Goal: Transaction & Acquisition: Purchase product/service

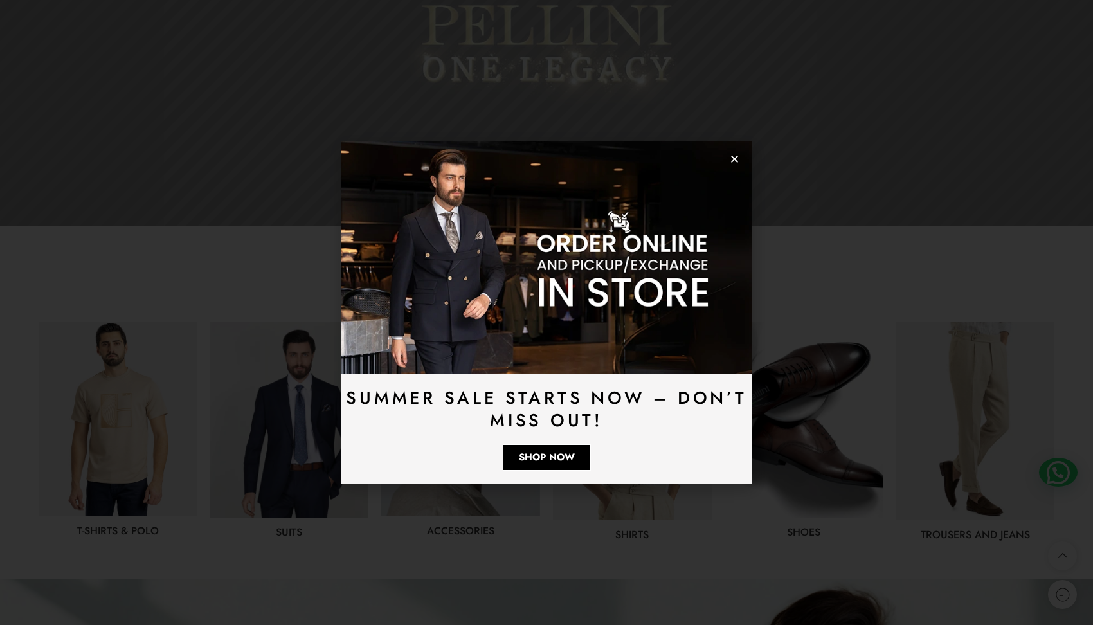
click at [736, 157] on use "Close" at bounding box center [734, 159] width 7 height 7
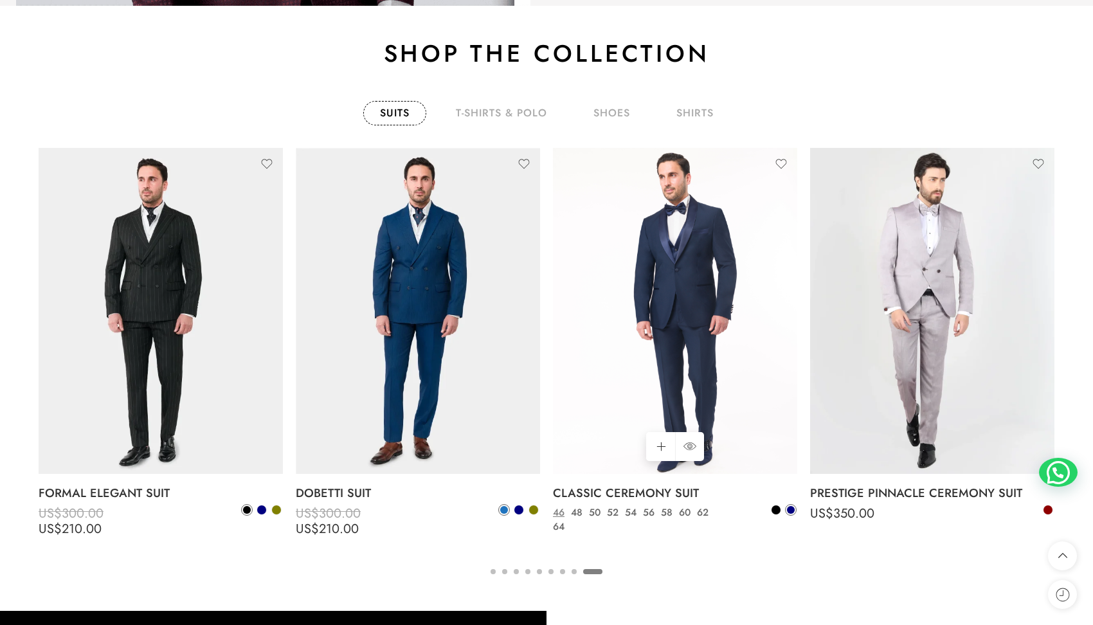
scroll to position [2186, 0]
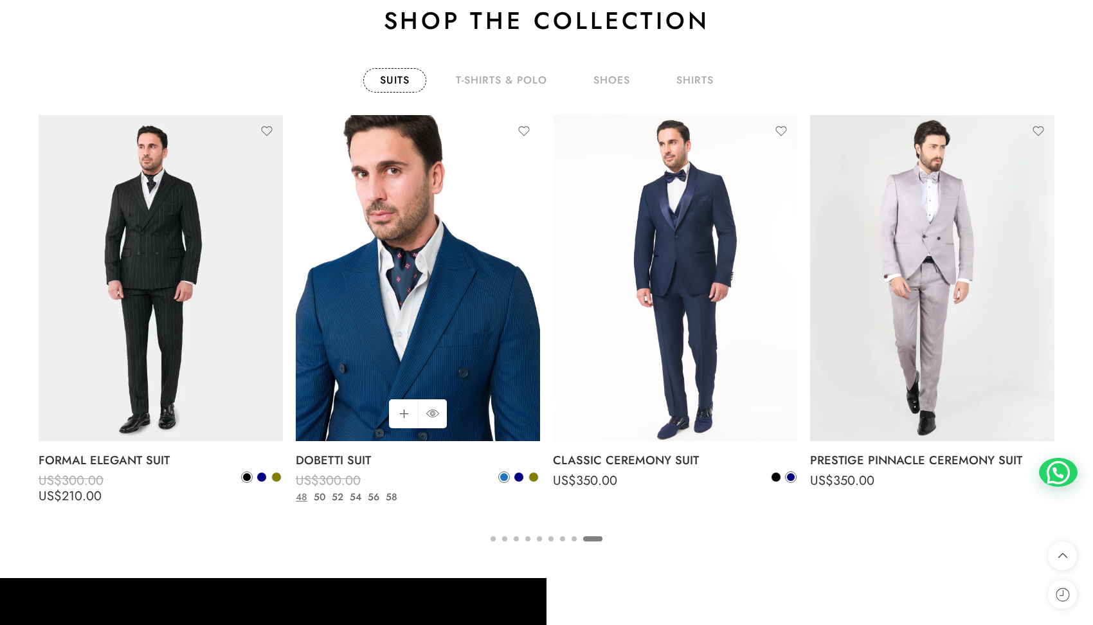
click at [457, 303] on img at bounding box center [418, 278] width 244 height 326
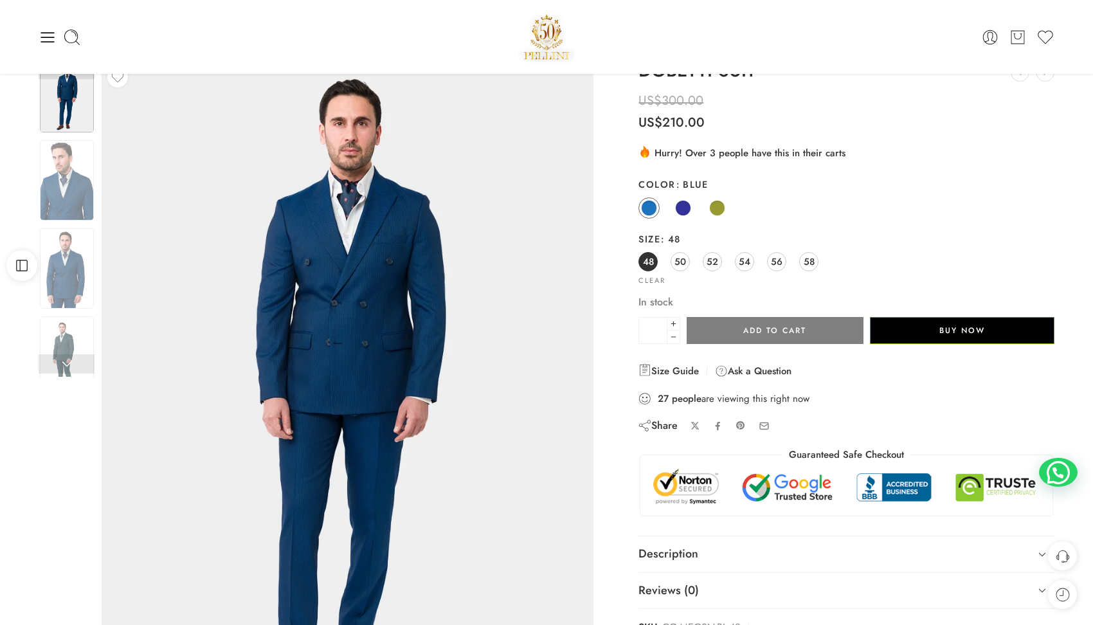
scroll to position [29, 0]
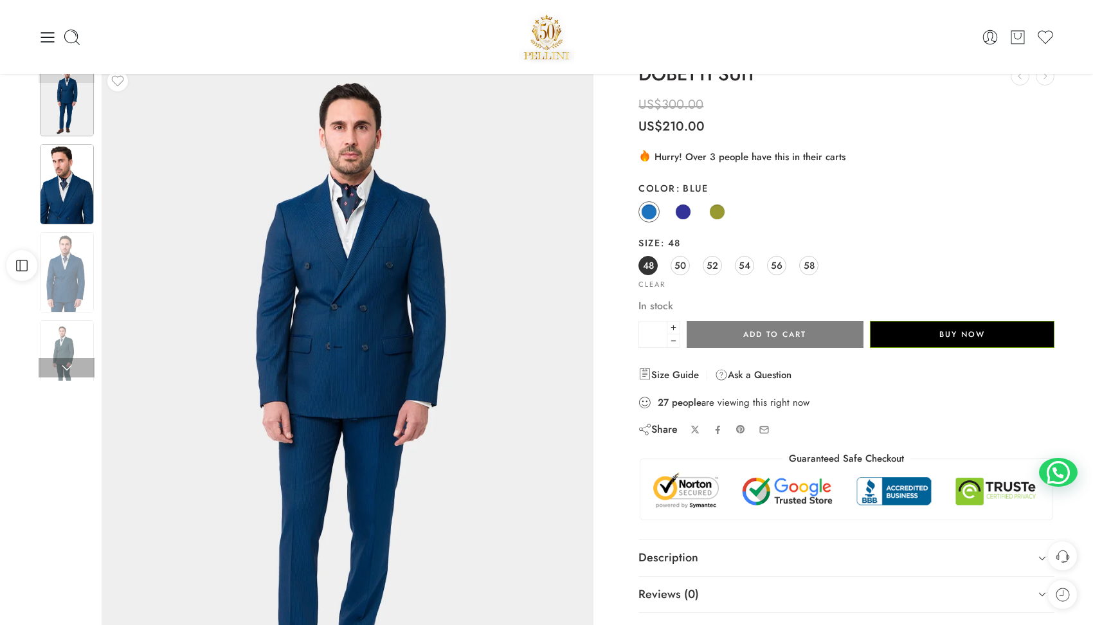
click at [49, 188] on img at bounding box center [67, 184] width 54 height 80
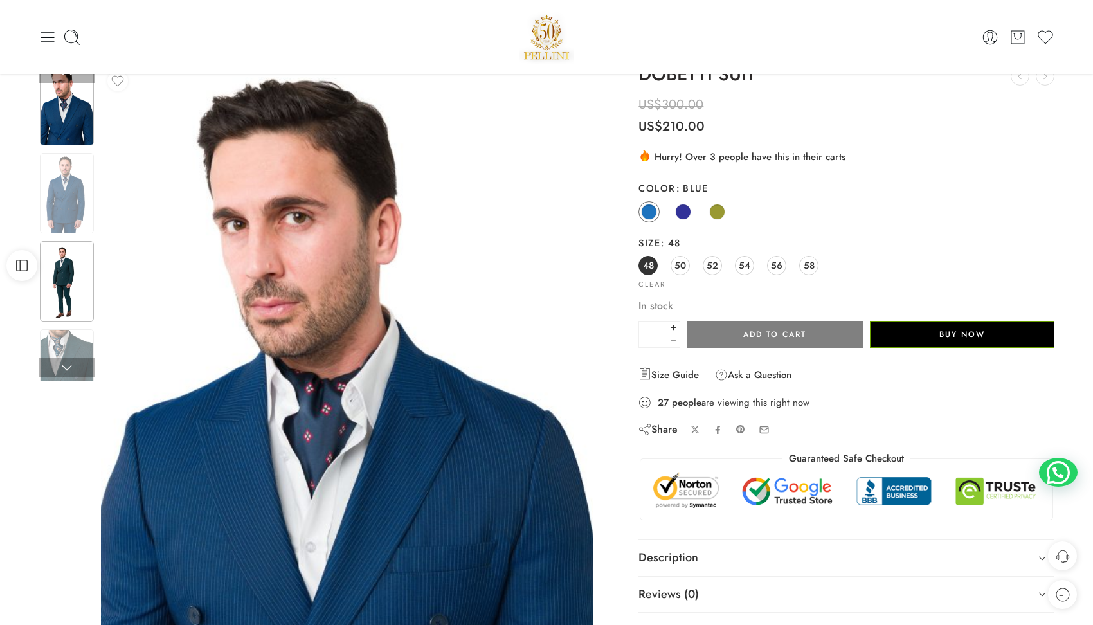
click at [68, 267] on img at bounding box center [67, 281] width 54 height 80
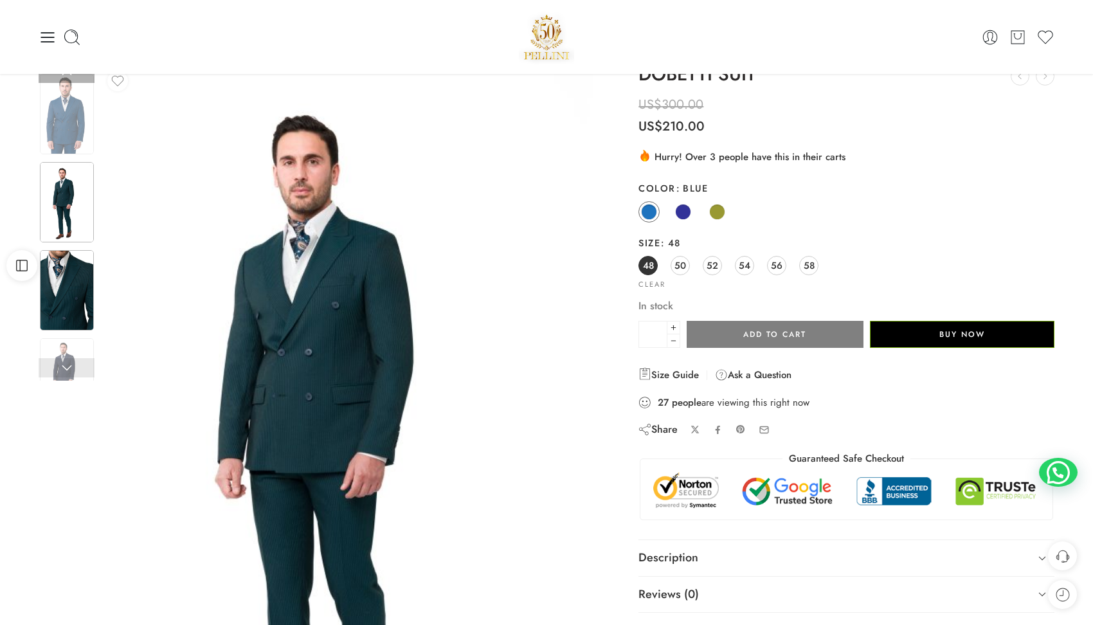
click at [77, 301] on img at bounding box center [67, 290] width 54 height 80
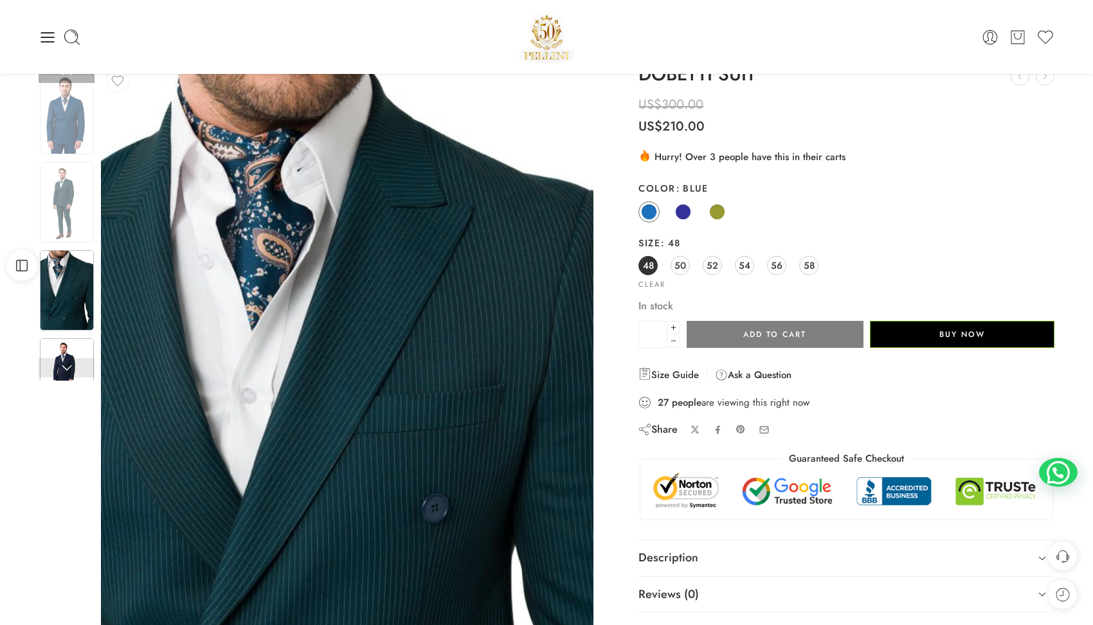
click at [71, 349] on img at bounding box center [67, 378] width 54 height 80
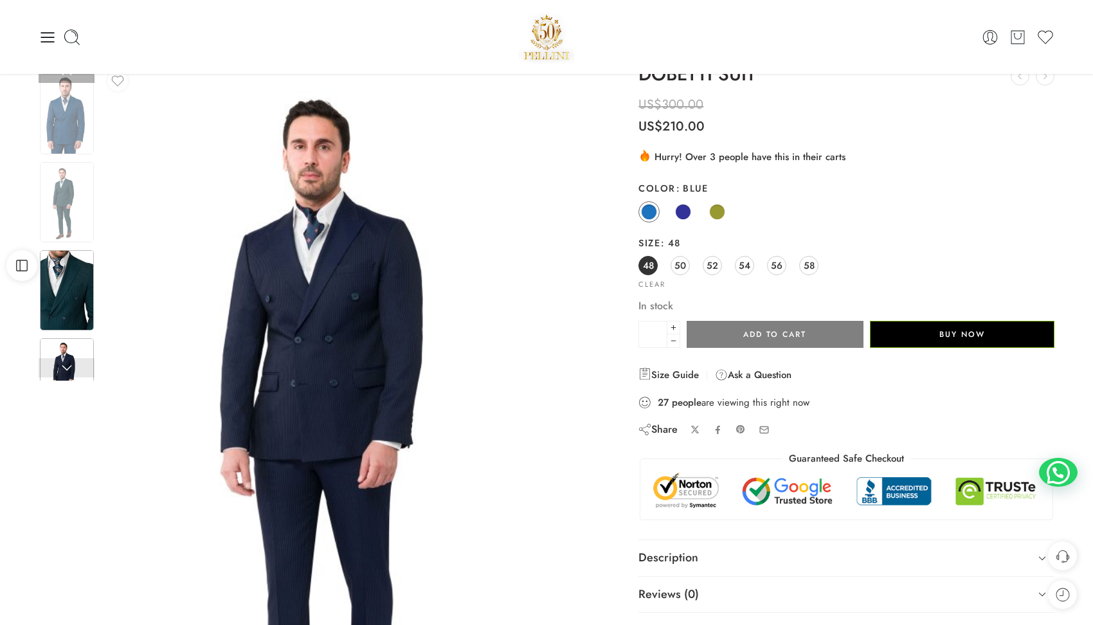
click at [65, 301] on img at bounding box center [67, 290] width 54 height 80
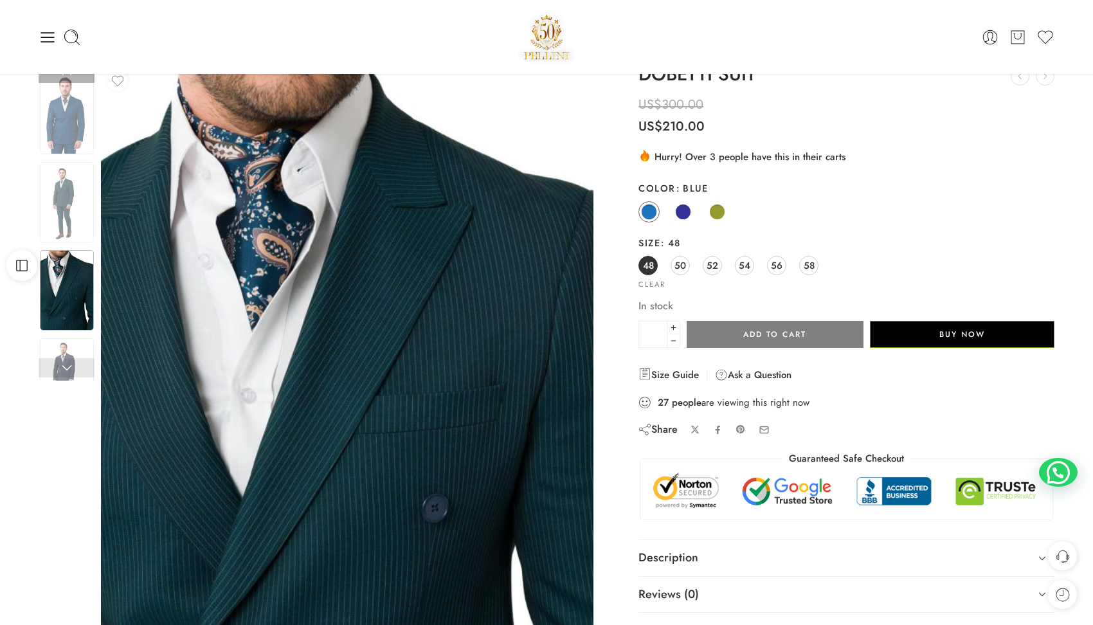
scroll to position [0, 0]
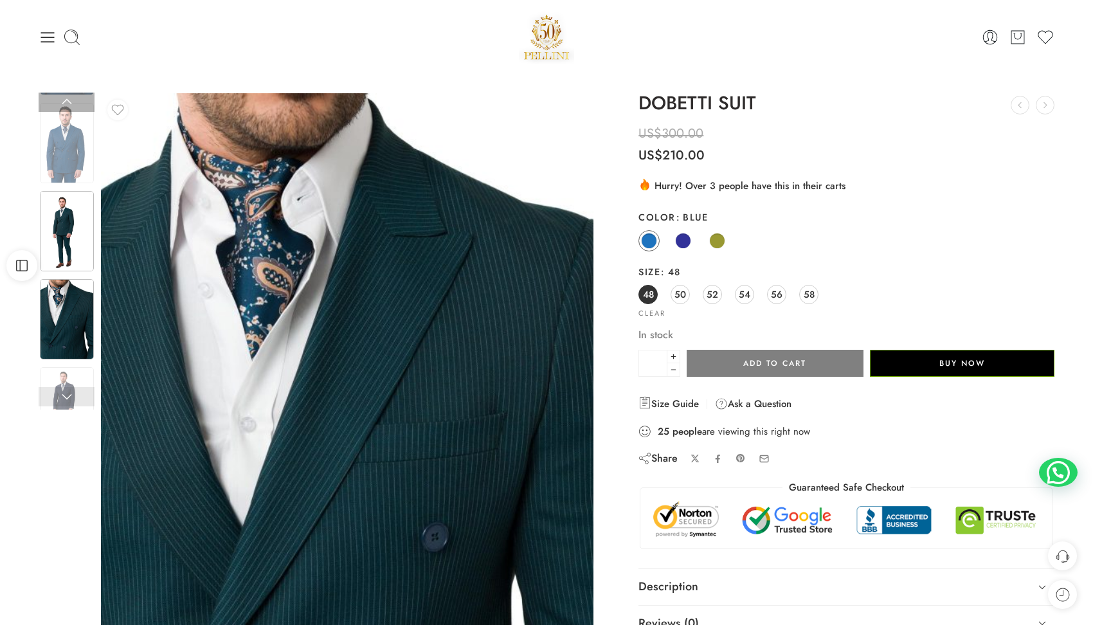
click at [72, 219] on img at bounding box center [67, 231] width 54 height 80
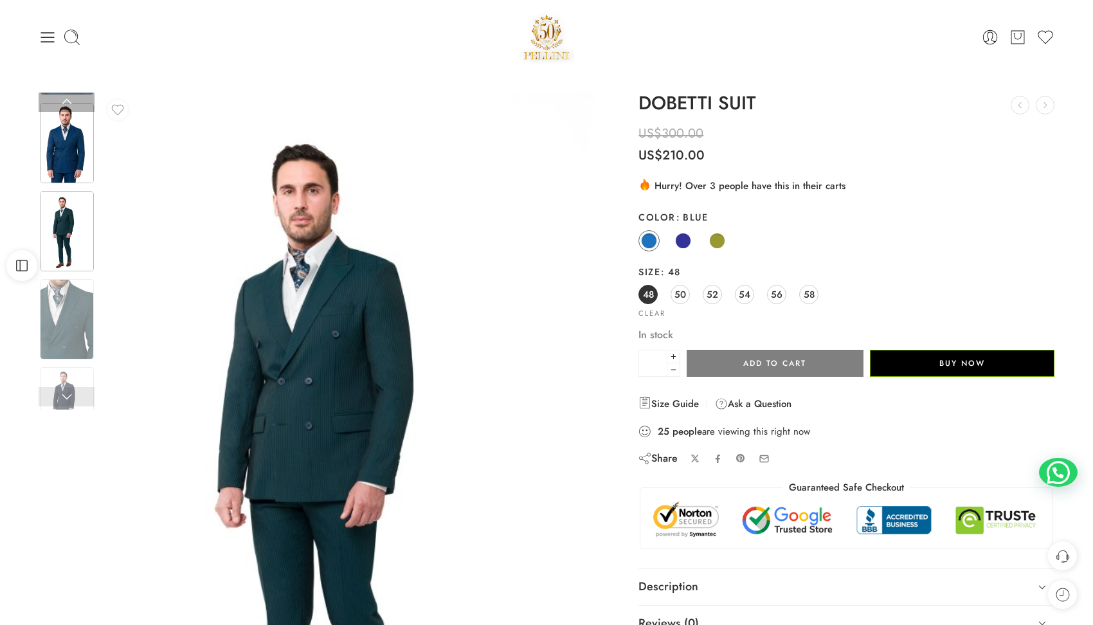
click at [71, 169] on img at bounding box center [67, 143] width 54 height 80
